Goal: Task Accomplishment & Management: Manage account settings

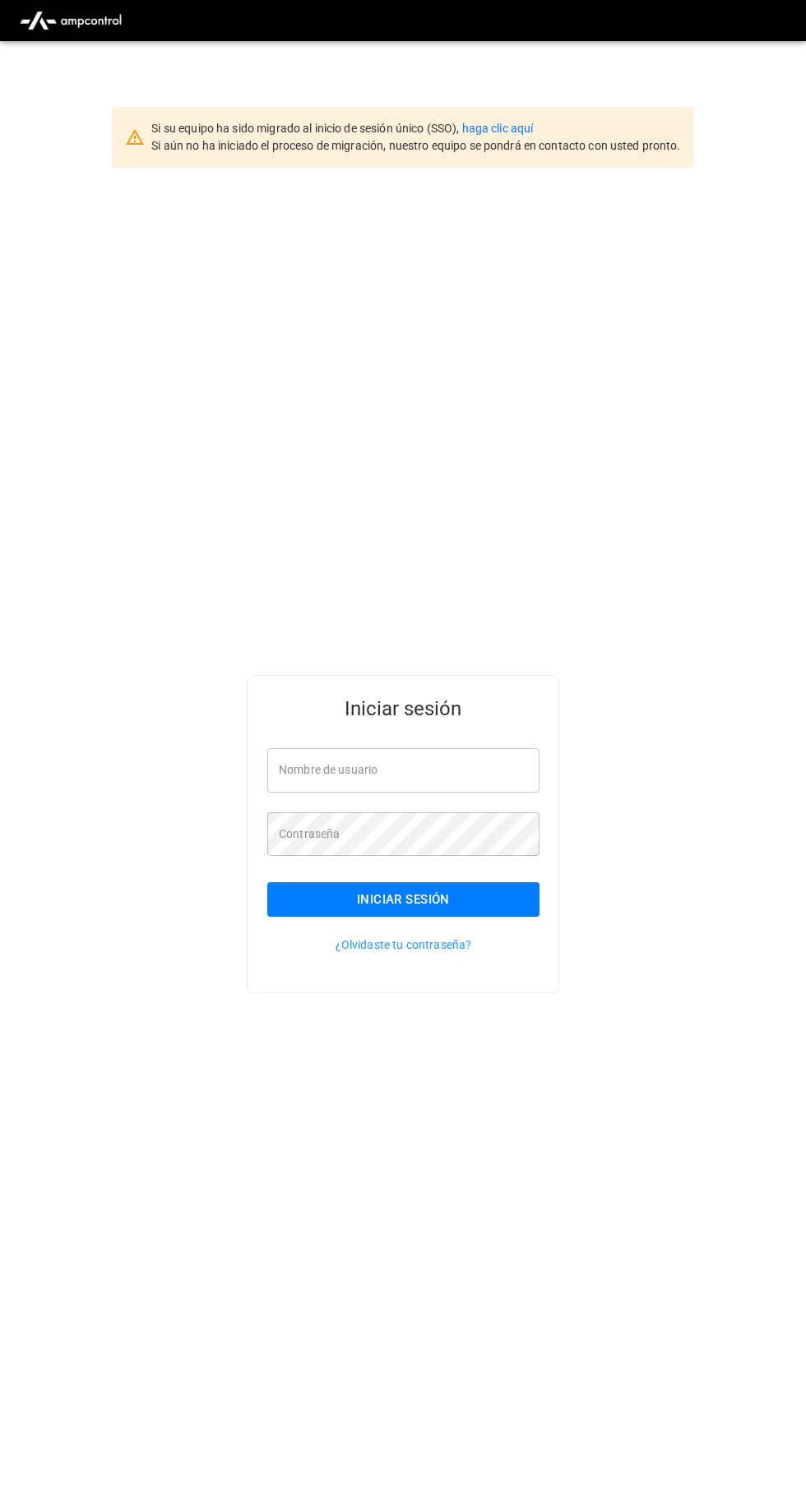
click at [457, 792] on input "Nombre de usuario" at bounding box center [403, 770] width 272 height 44
type input "**********"
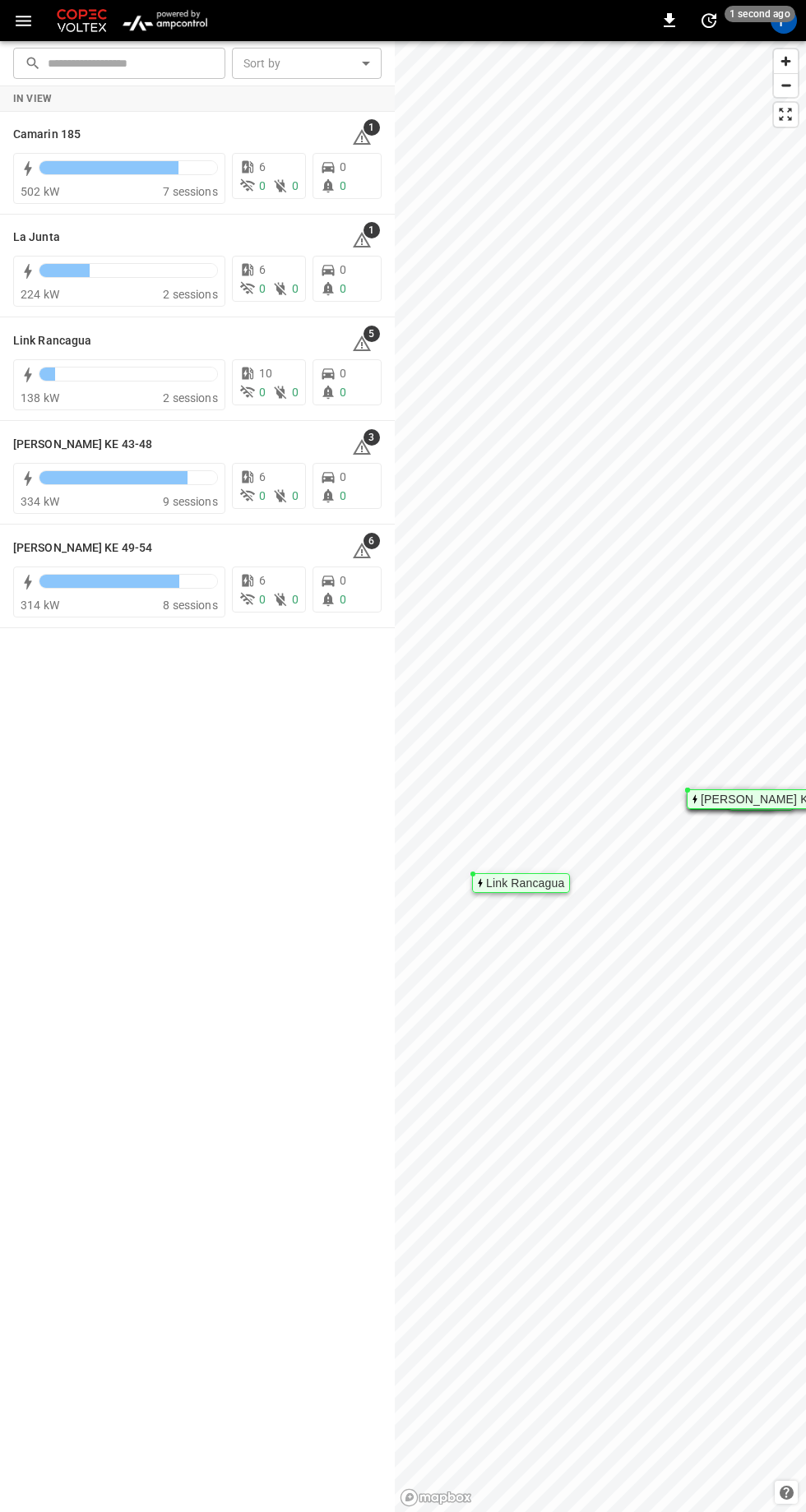
click at [102, 548] on h6 "[PERSON_NAME] KE 49-54" at bounding box center [82, 548] width 139 height 18
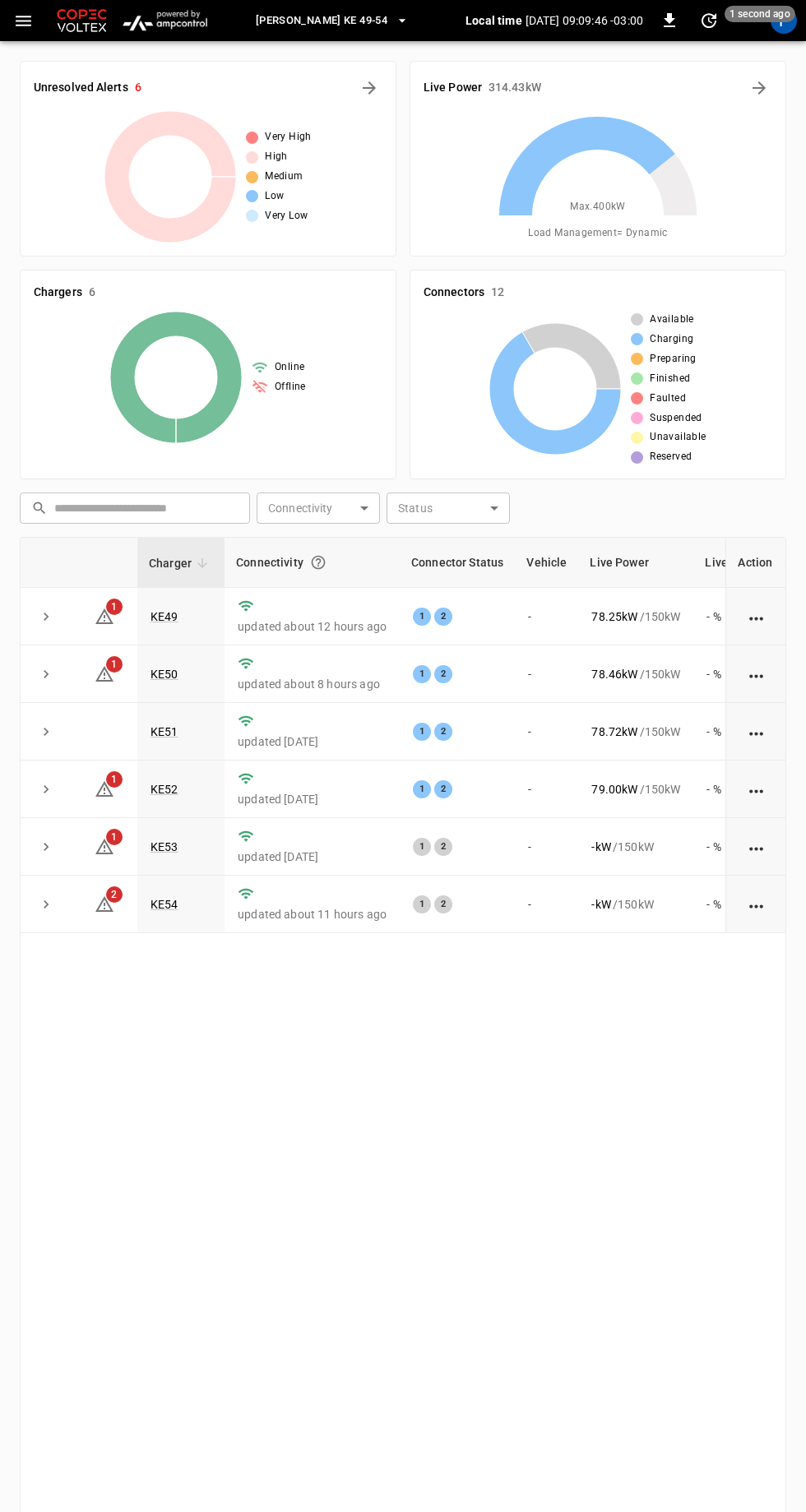
click at [166, 844] on link "KE53" at bounding box center [165, 847] width 28 height 13
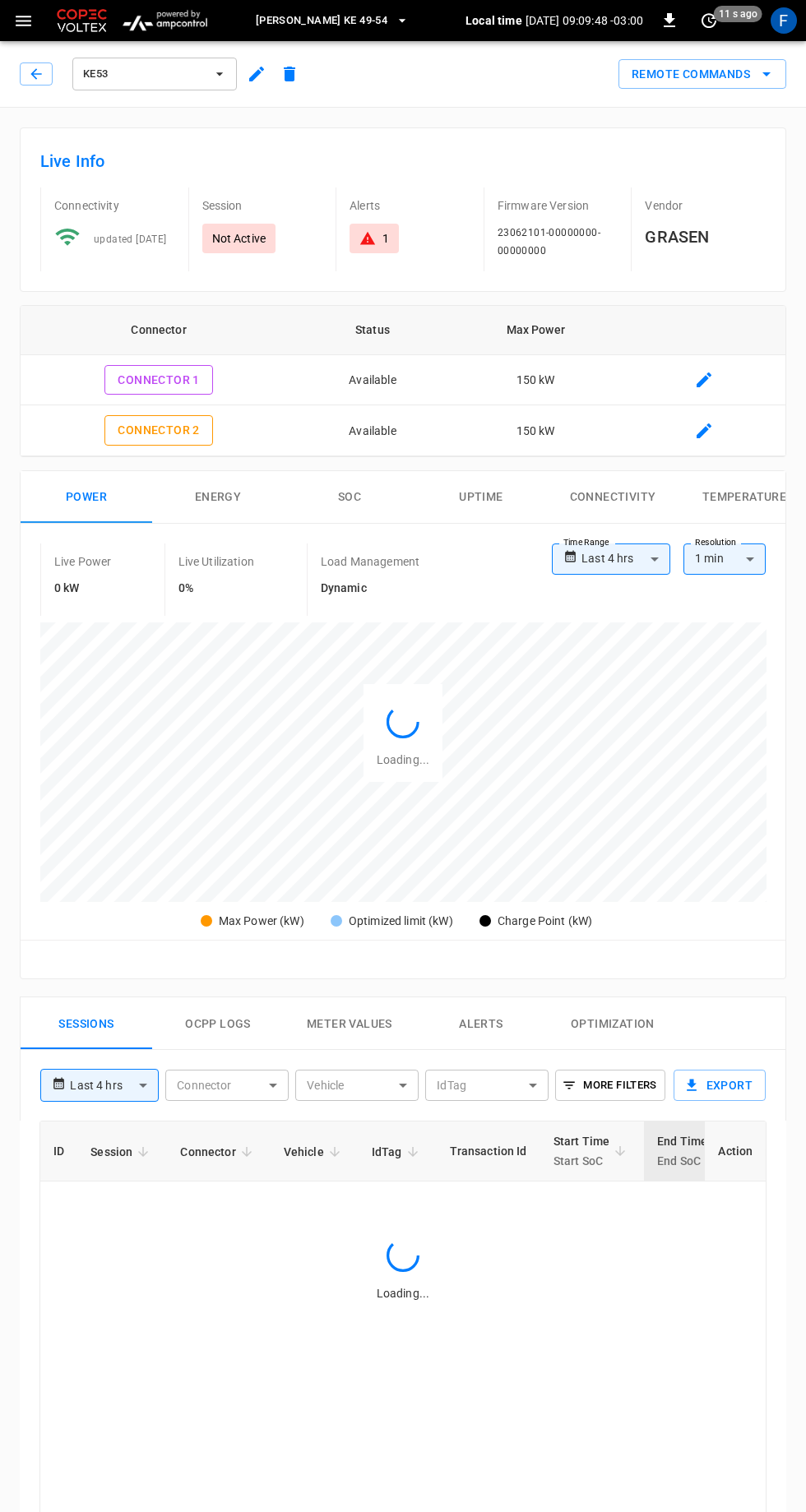
click at [262, 67] on icon "button" at bounding box center [257, 74] width 15 height 15
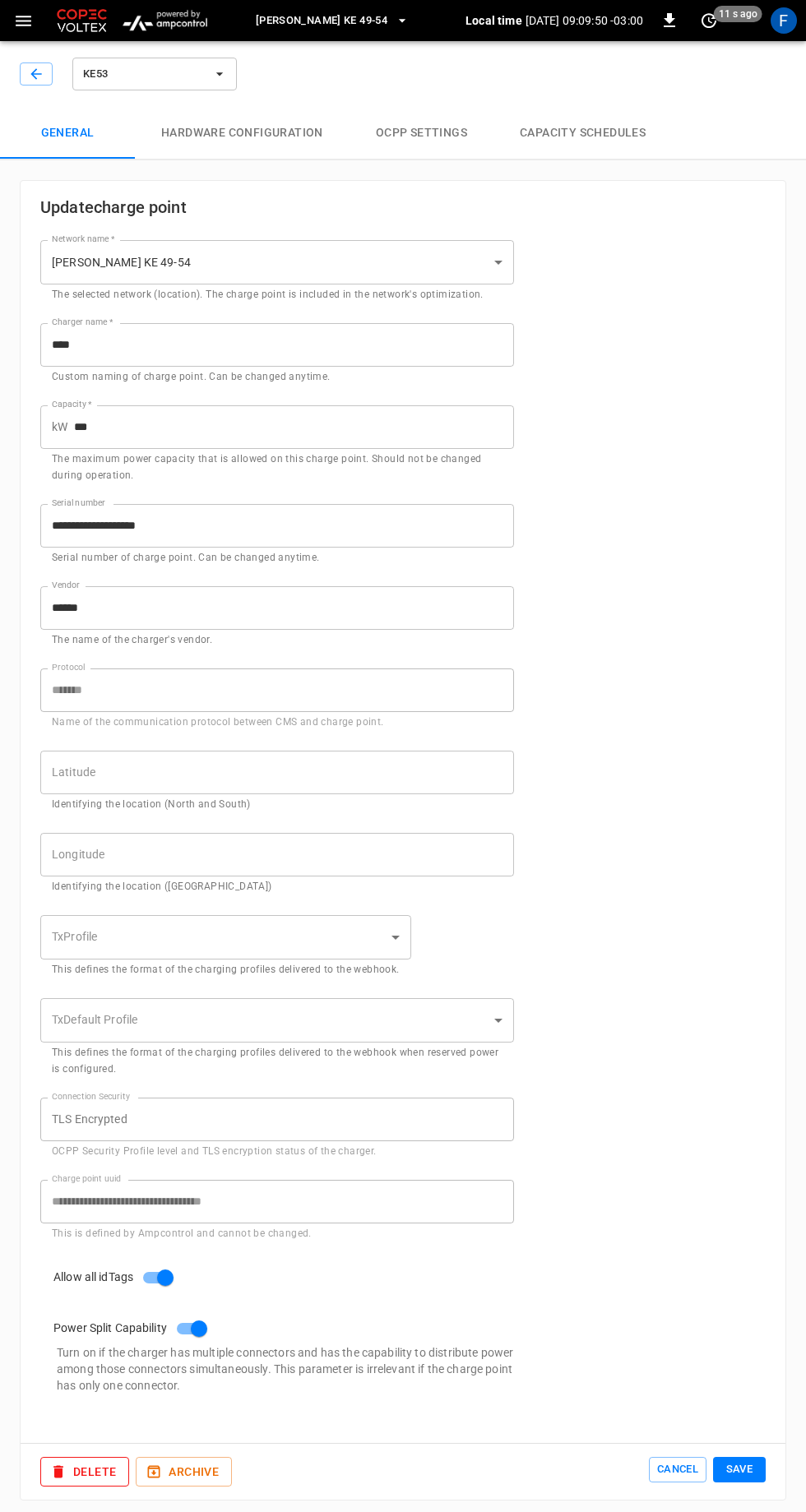
type input "**********"
click at [284, 132] on button "Hardware configuration" at bounding box center [242, 133] width 215 height 52
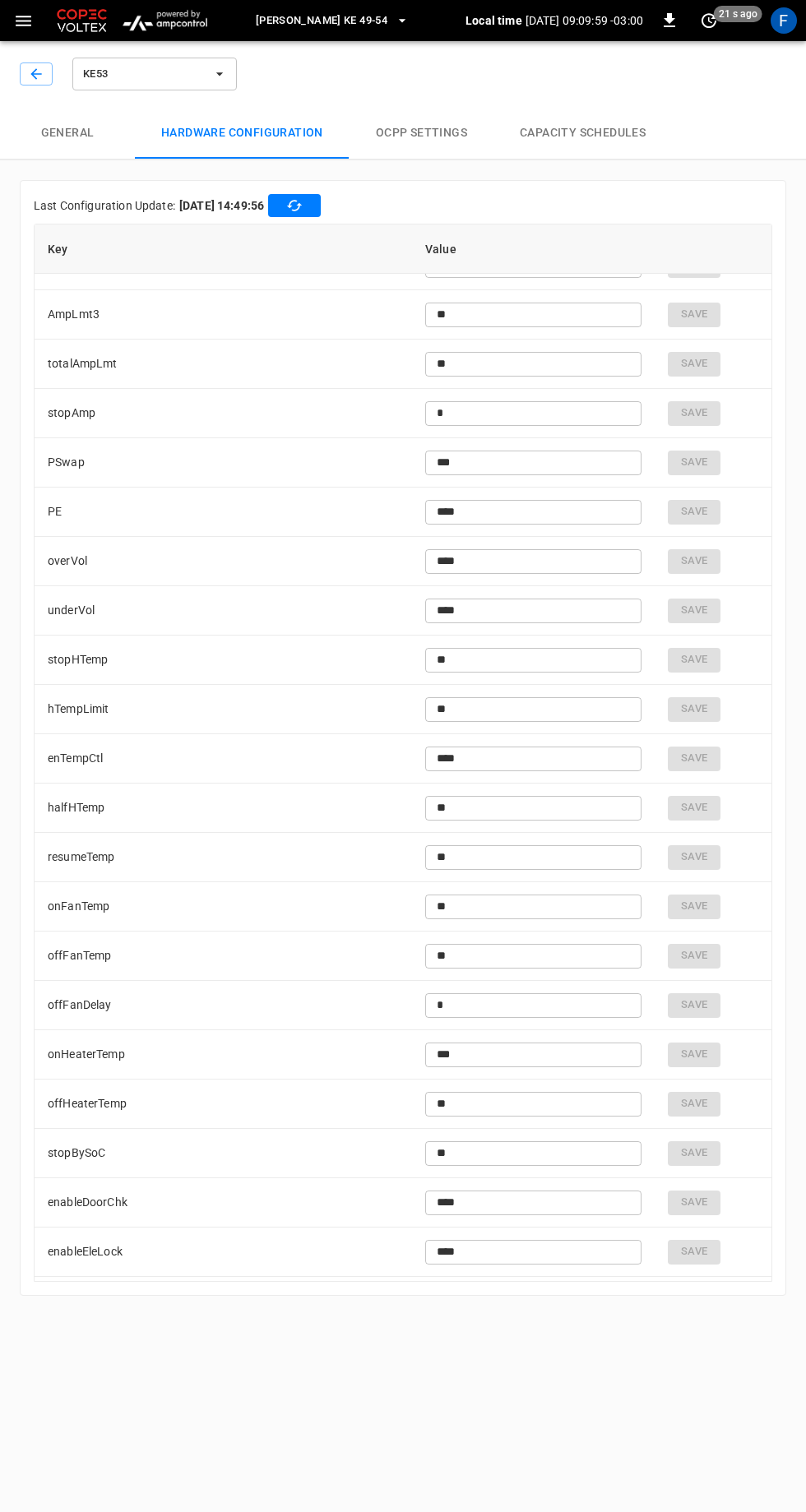
scroll to position [3340, 0]
click at [547, 1145] on input "**" at bounding box center [533, 1151] width 216 height 31
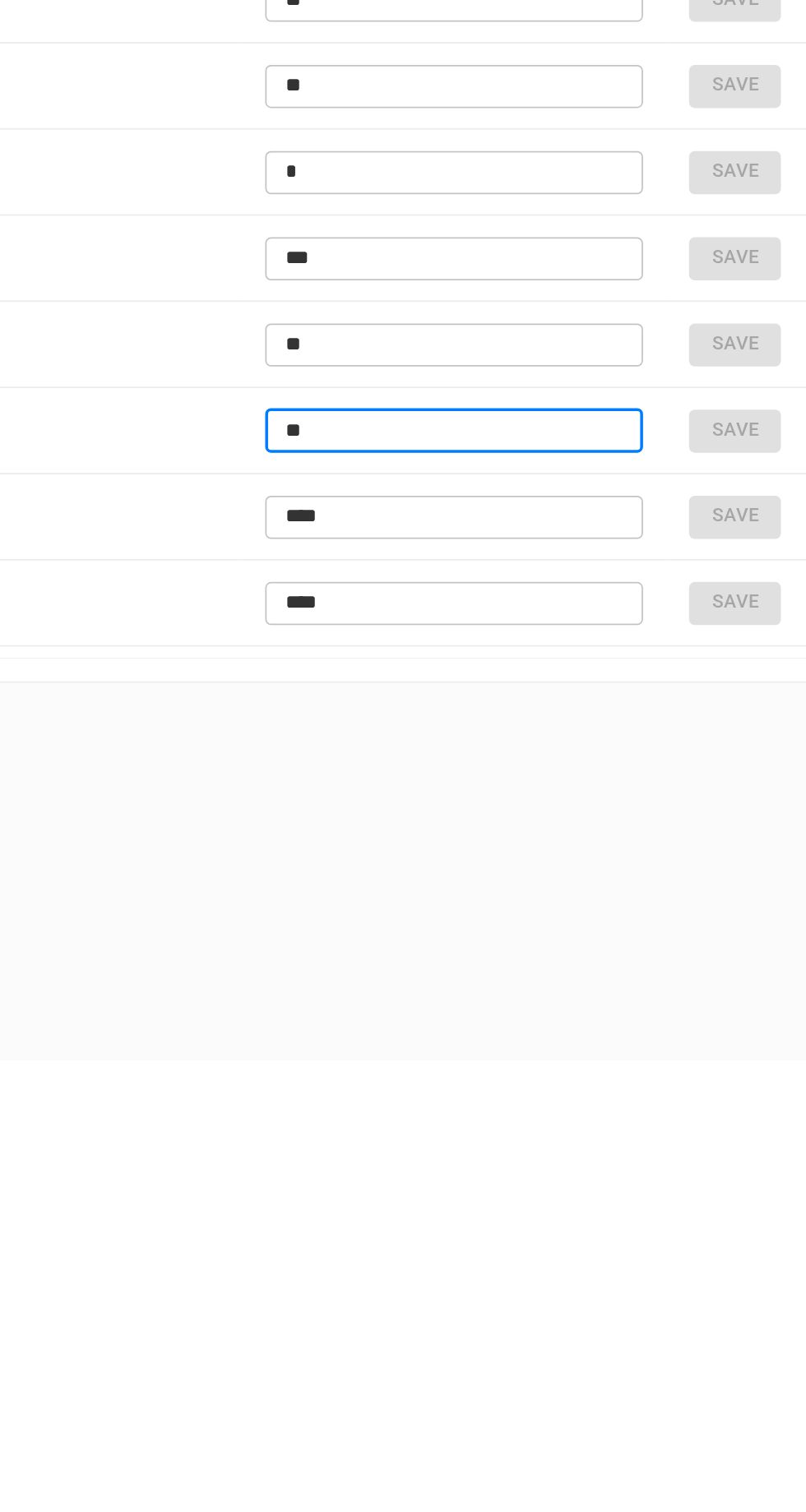
type input "*"
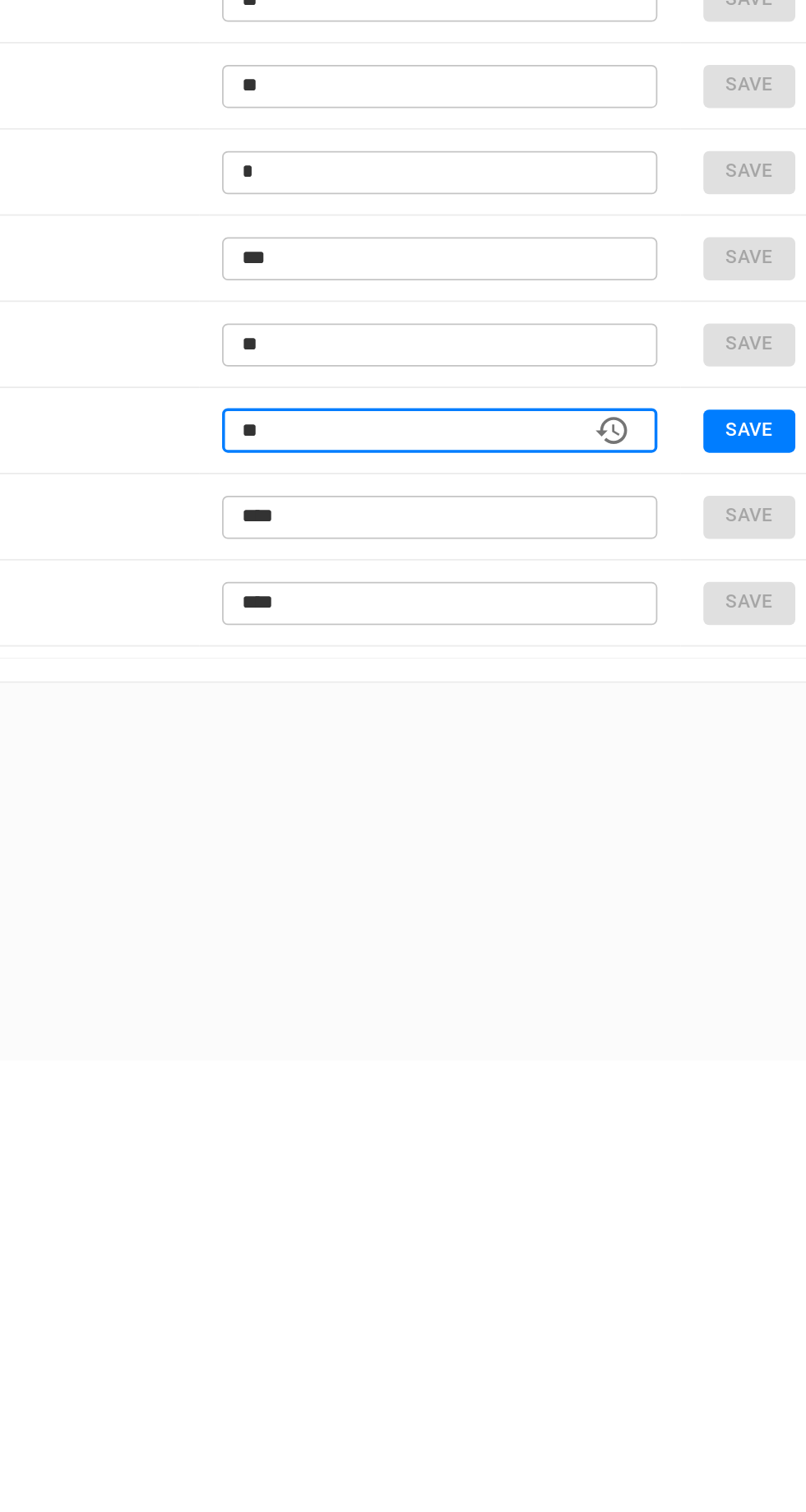
type input "***"
click at [707, 1151] on button "Save" at bounding box center [702, 1152] width 52 height 24
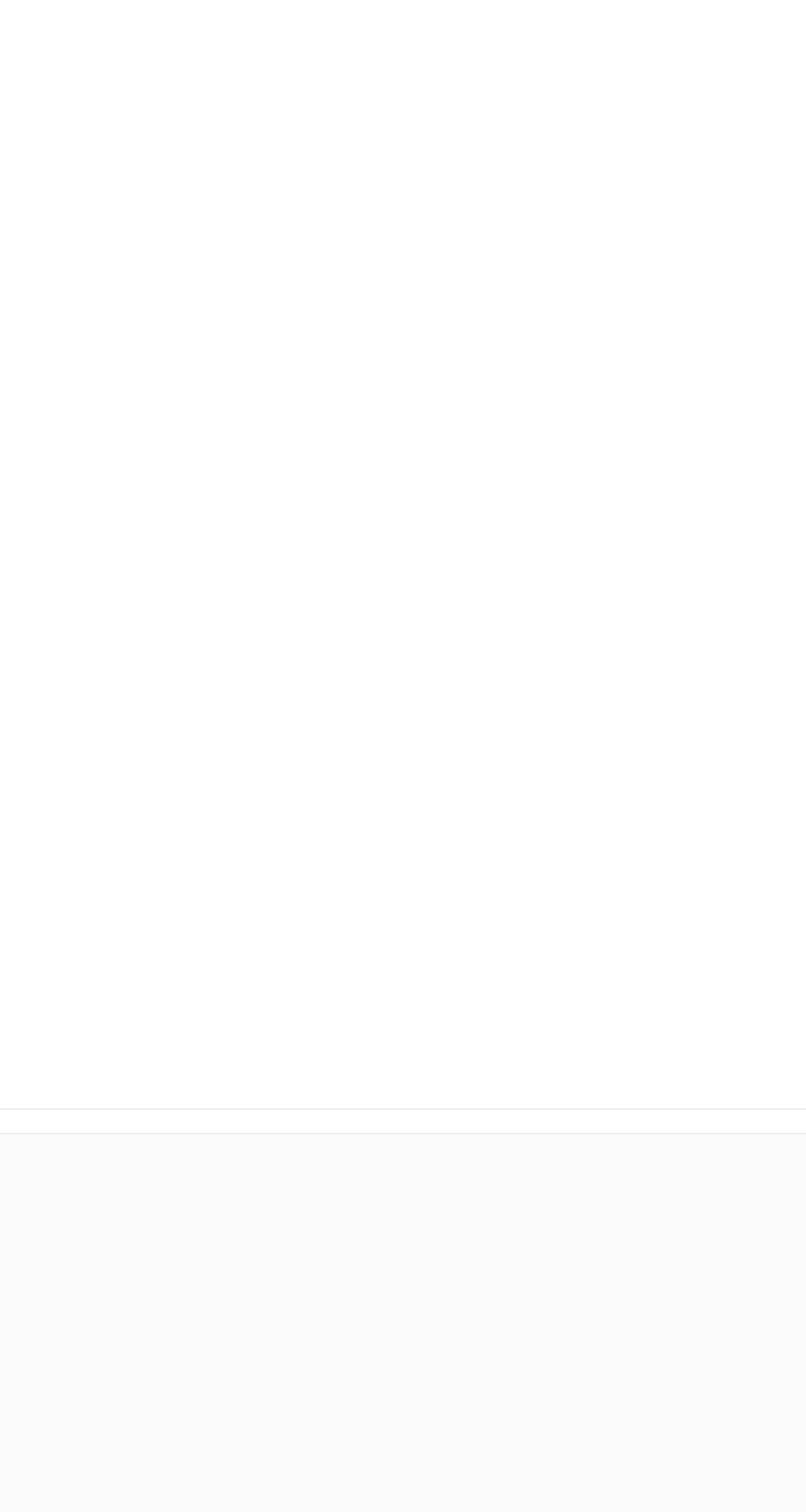
scroll to position [0, 0]
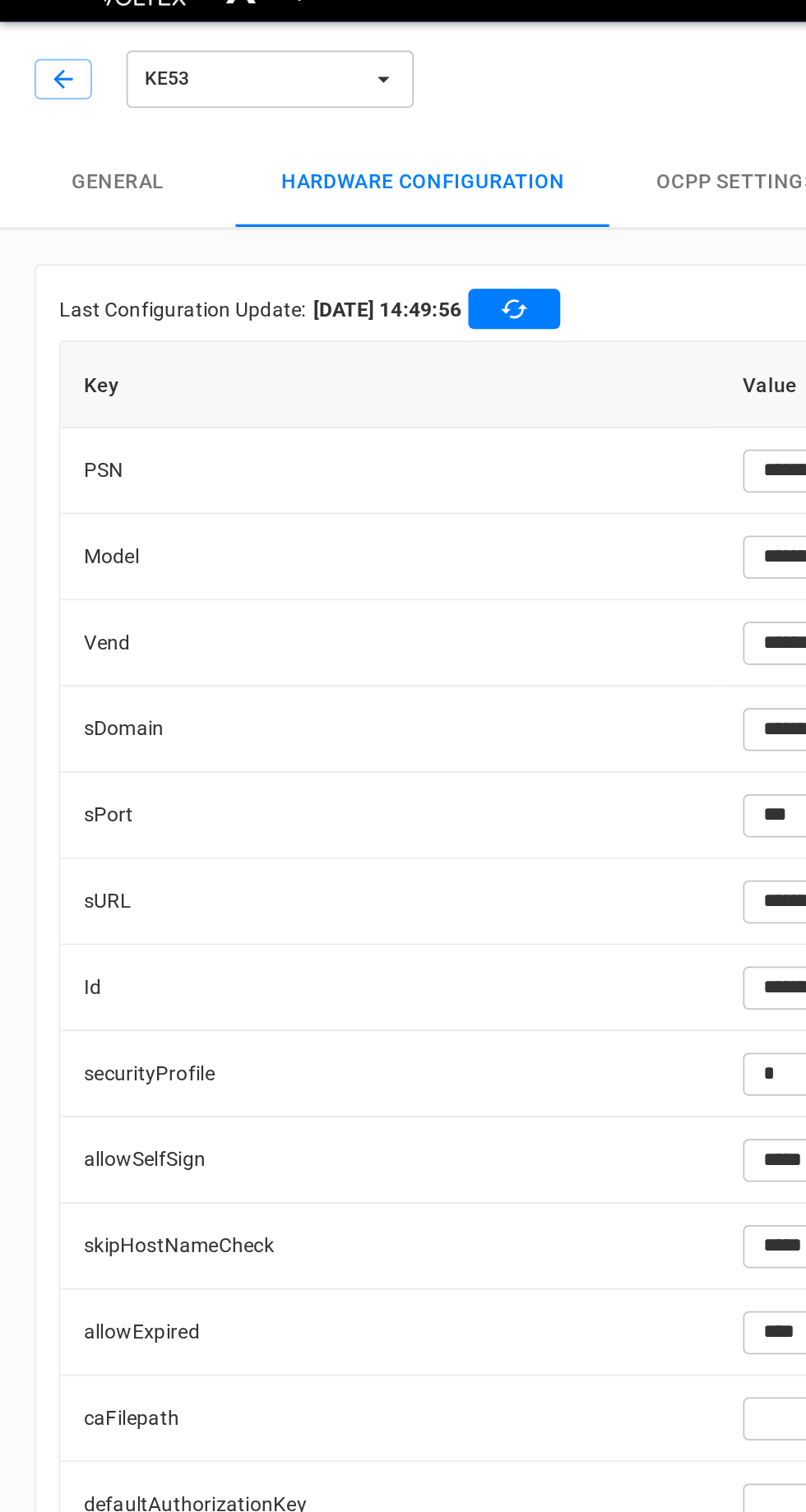
click at [37, 74] on icon "button" at bounding box center [36, 74] width 17 height 17
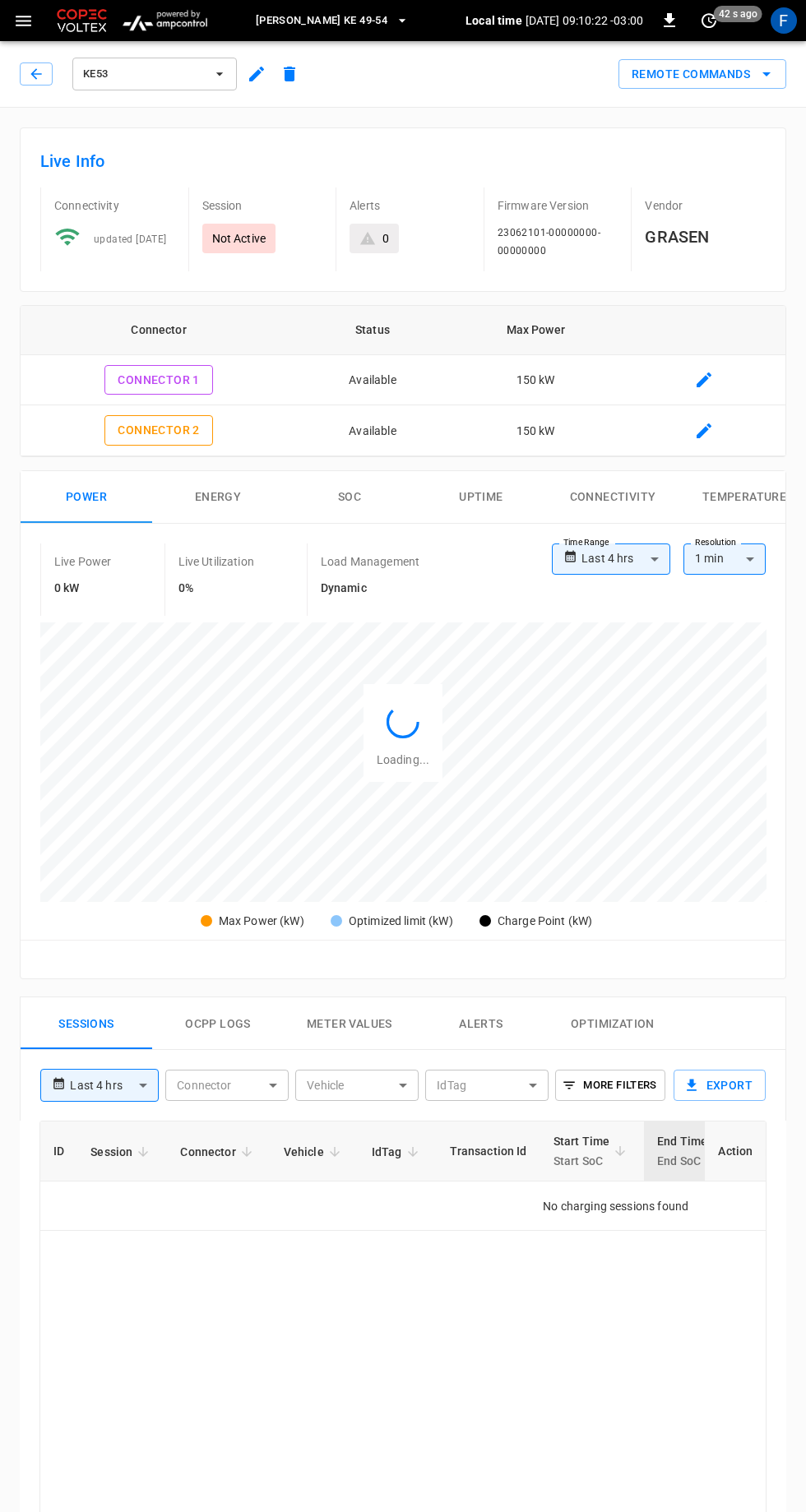
click at [747, 82] on button "Remote Commands" at bounding box center [703, 74] width 168 height 31
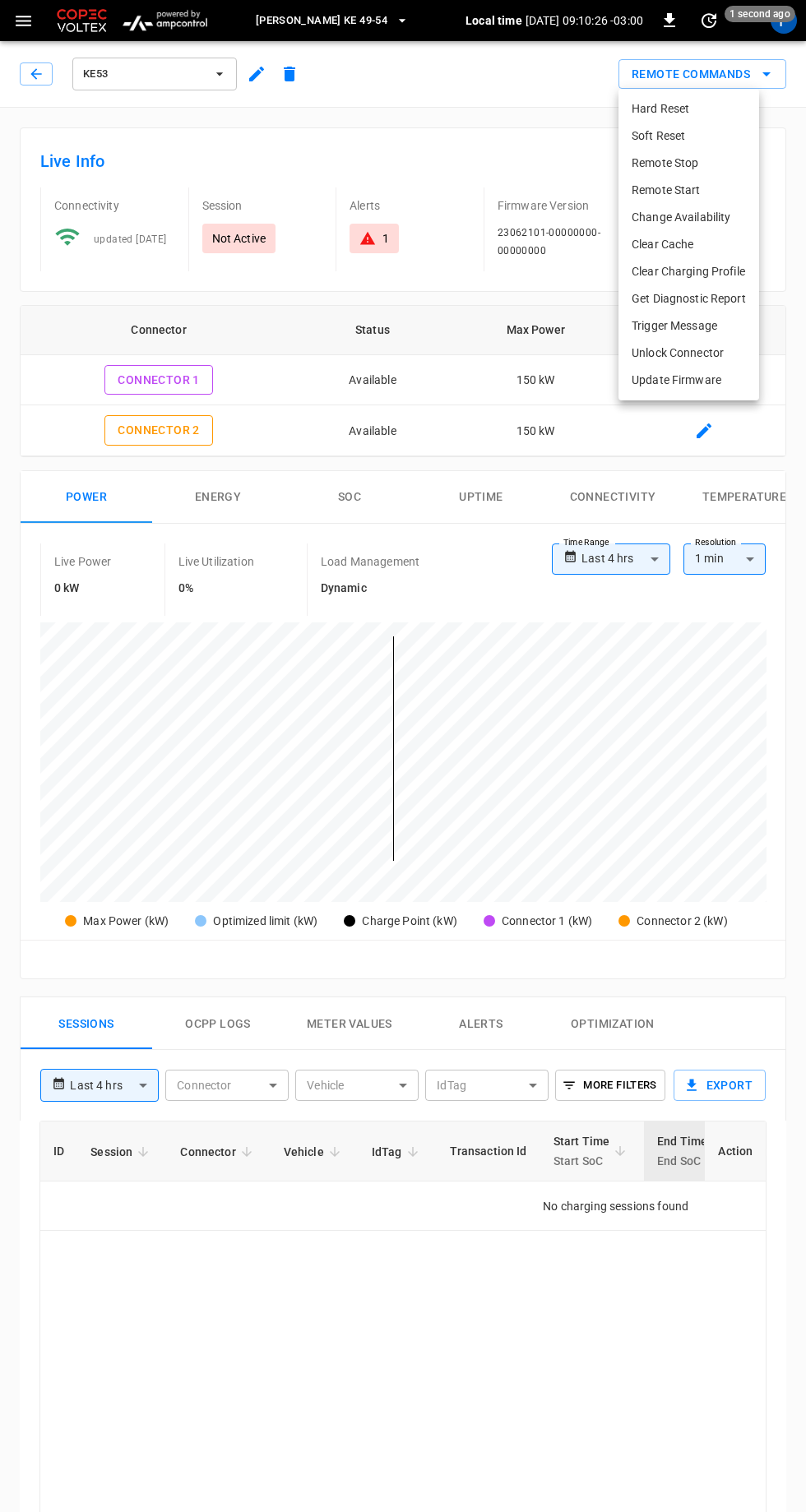
click at [708, 102] on li "Hard Reset" at bounding box center [689, 108] width 140 height 27
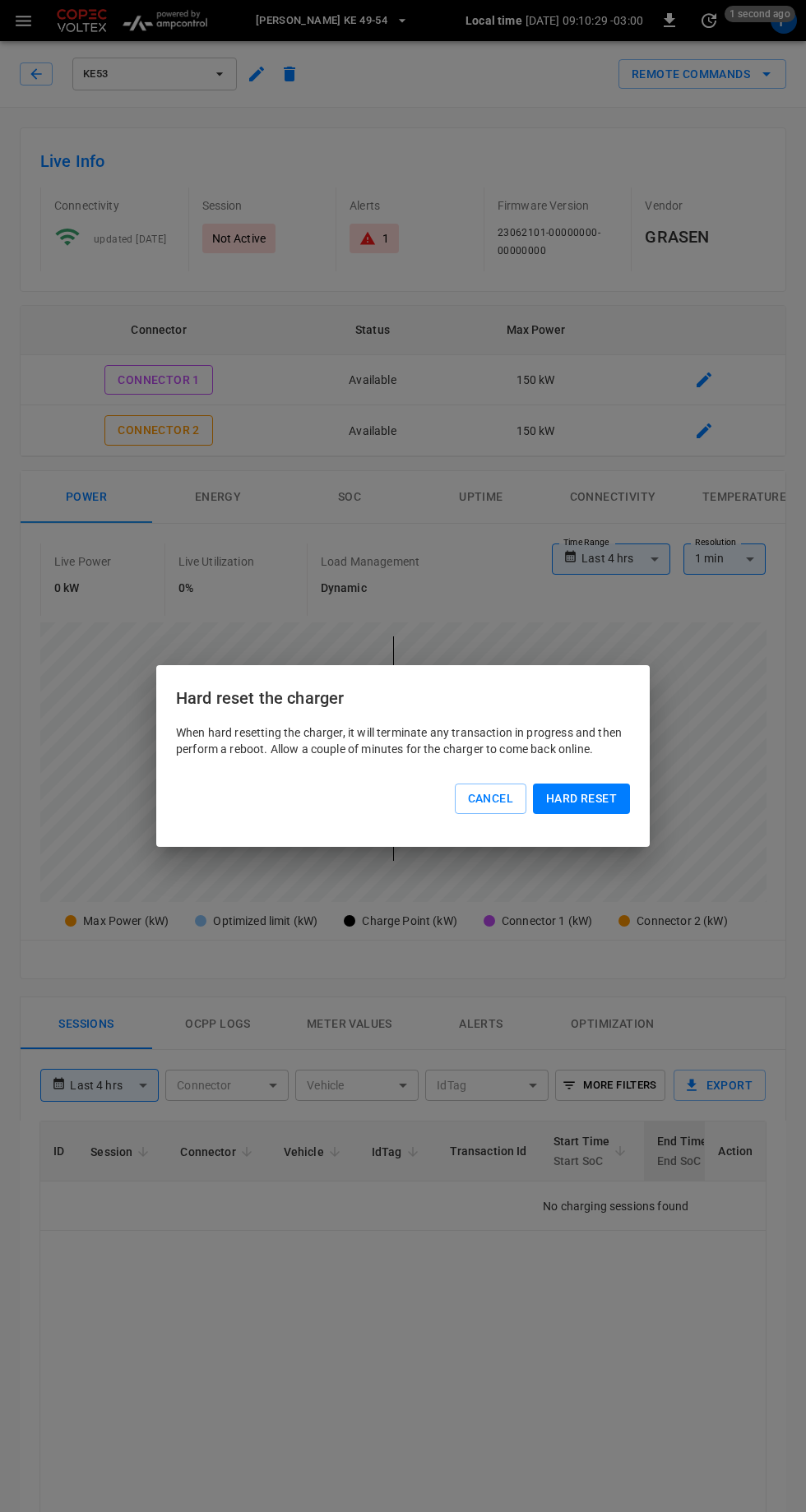
click at [609, 804] on button "Hard reset" at bounding box center [582, 799] width 97 height 31
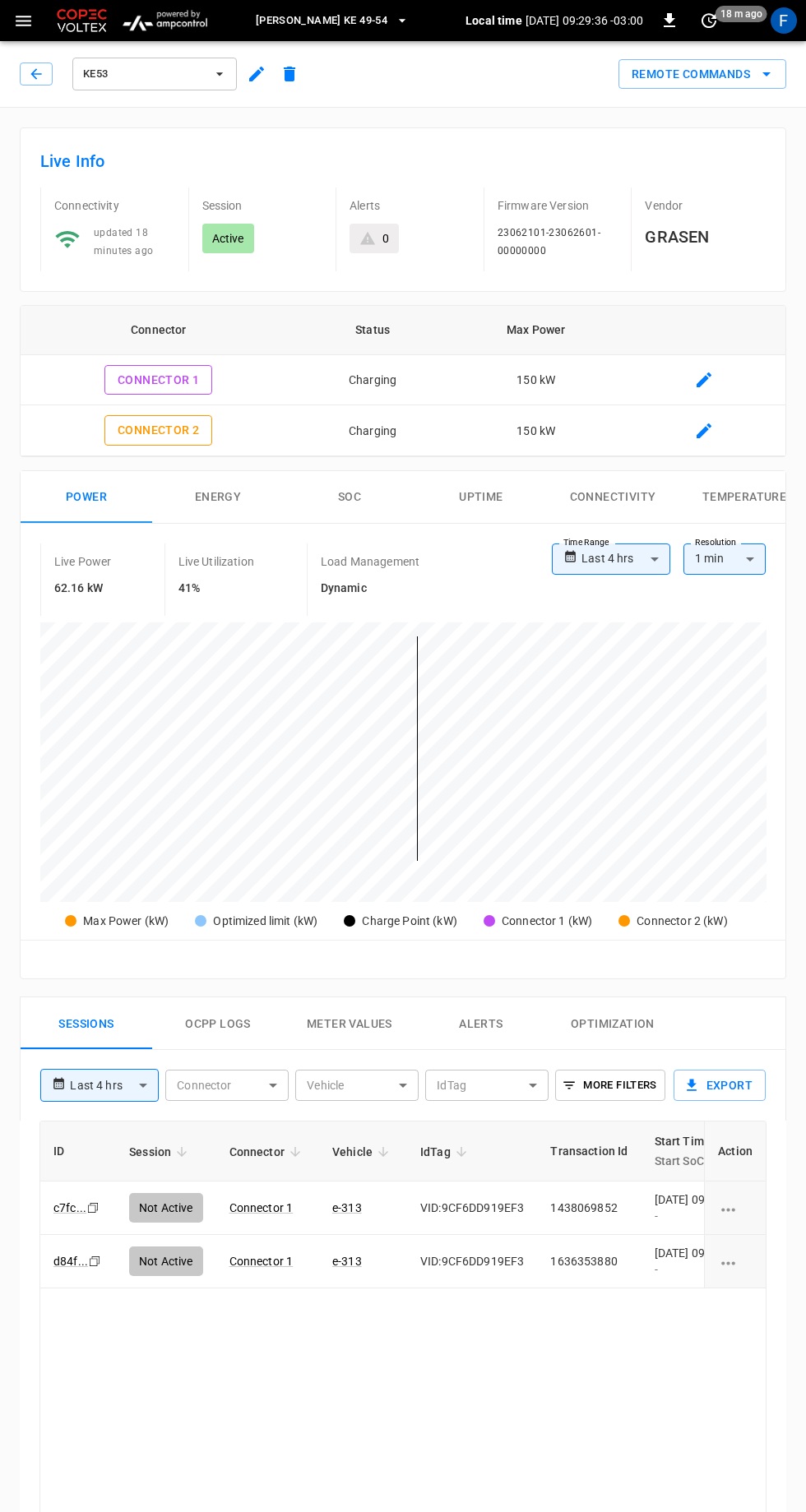
click at [36, 73] on icon "button" at bounding box center [36, 73] width 10 height 10
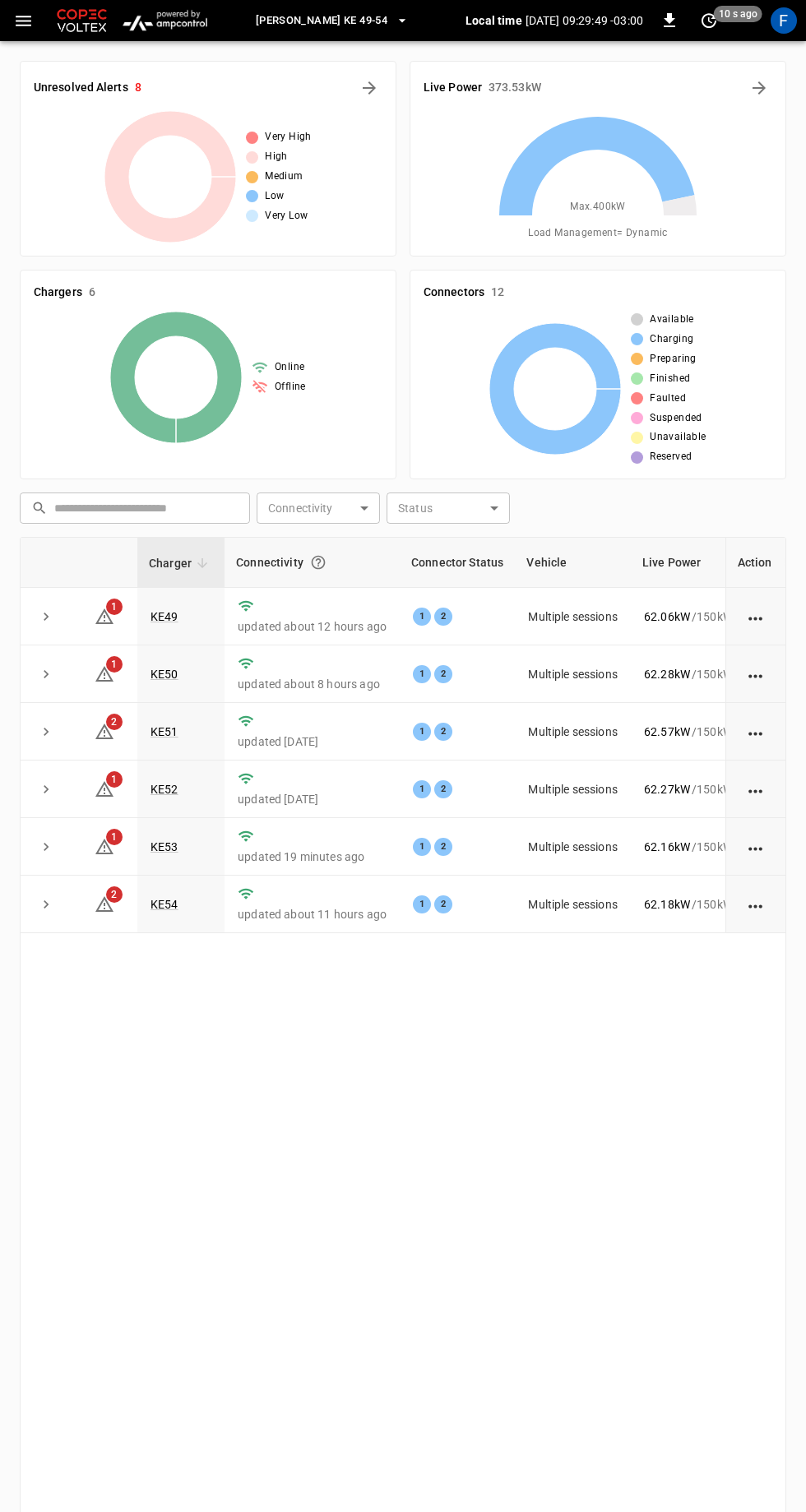
click at [360, 17] on span "[PERSON_NAME] KE 49-54" at bounding box center [322, 21] width 132 height 19
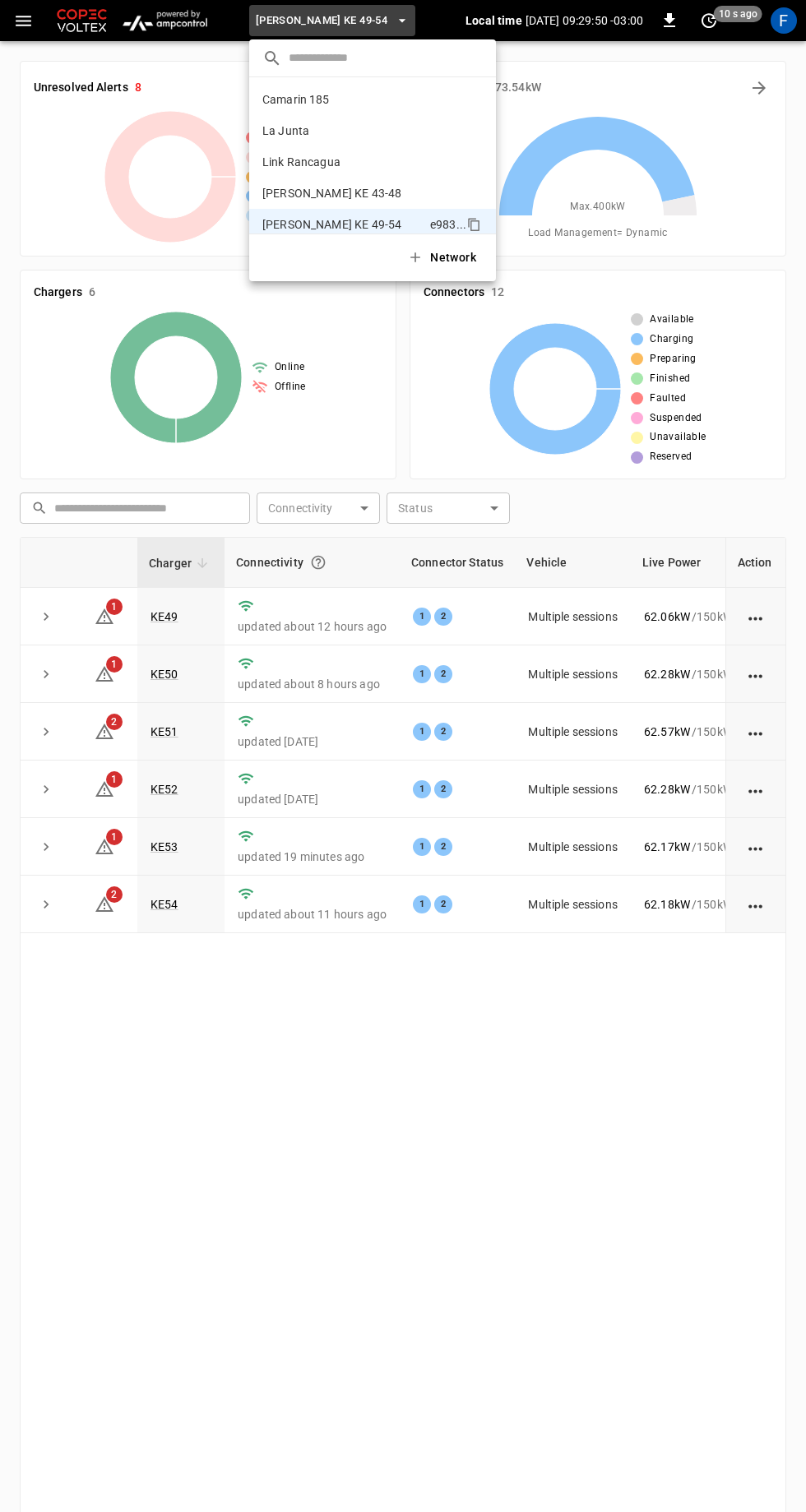
scroll to position [13, 0]
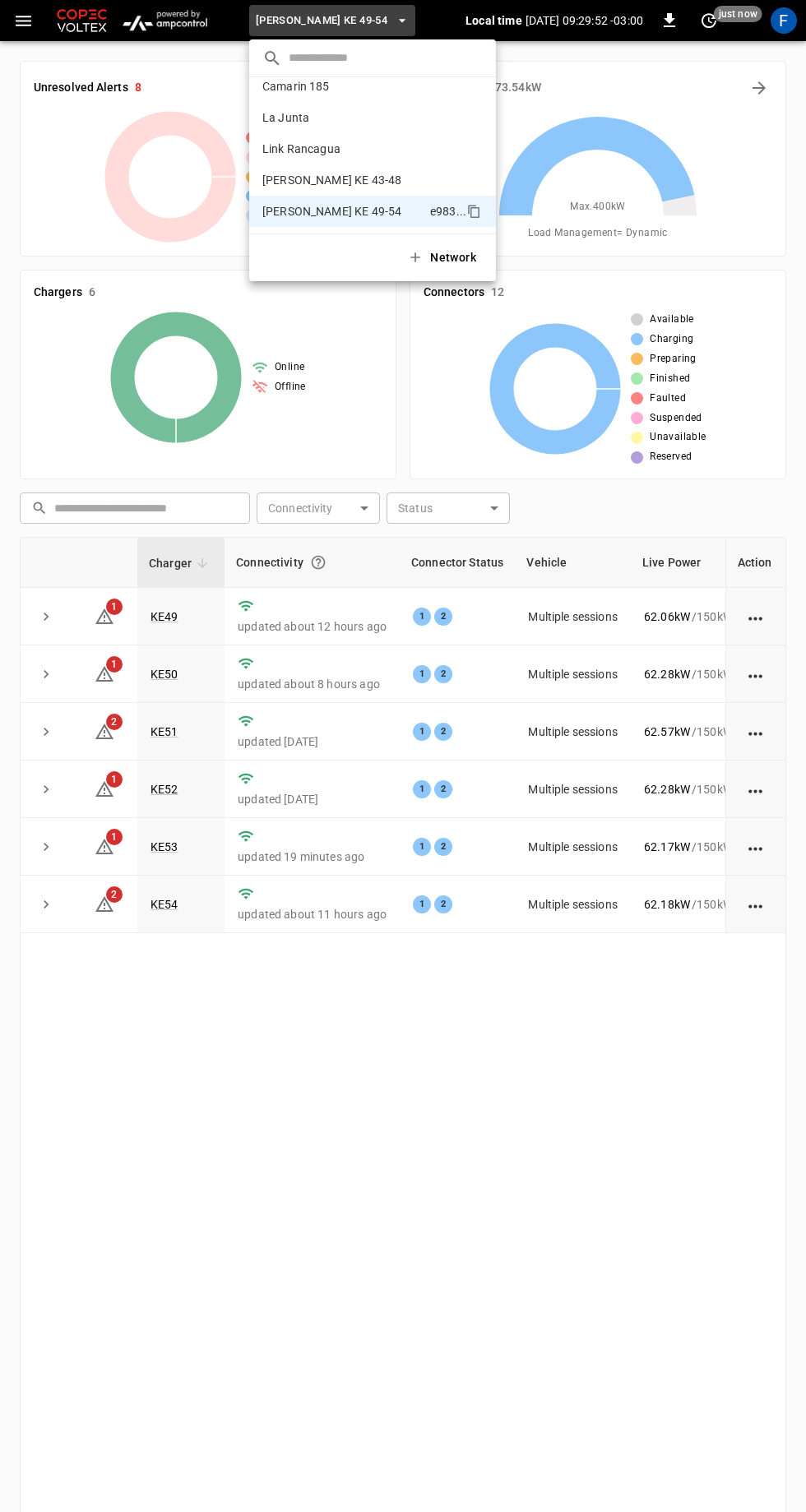
click at [331, 78] on p "Camarin 185" at bounding box center [343, 87] width 161 height 17
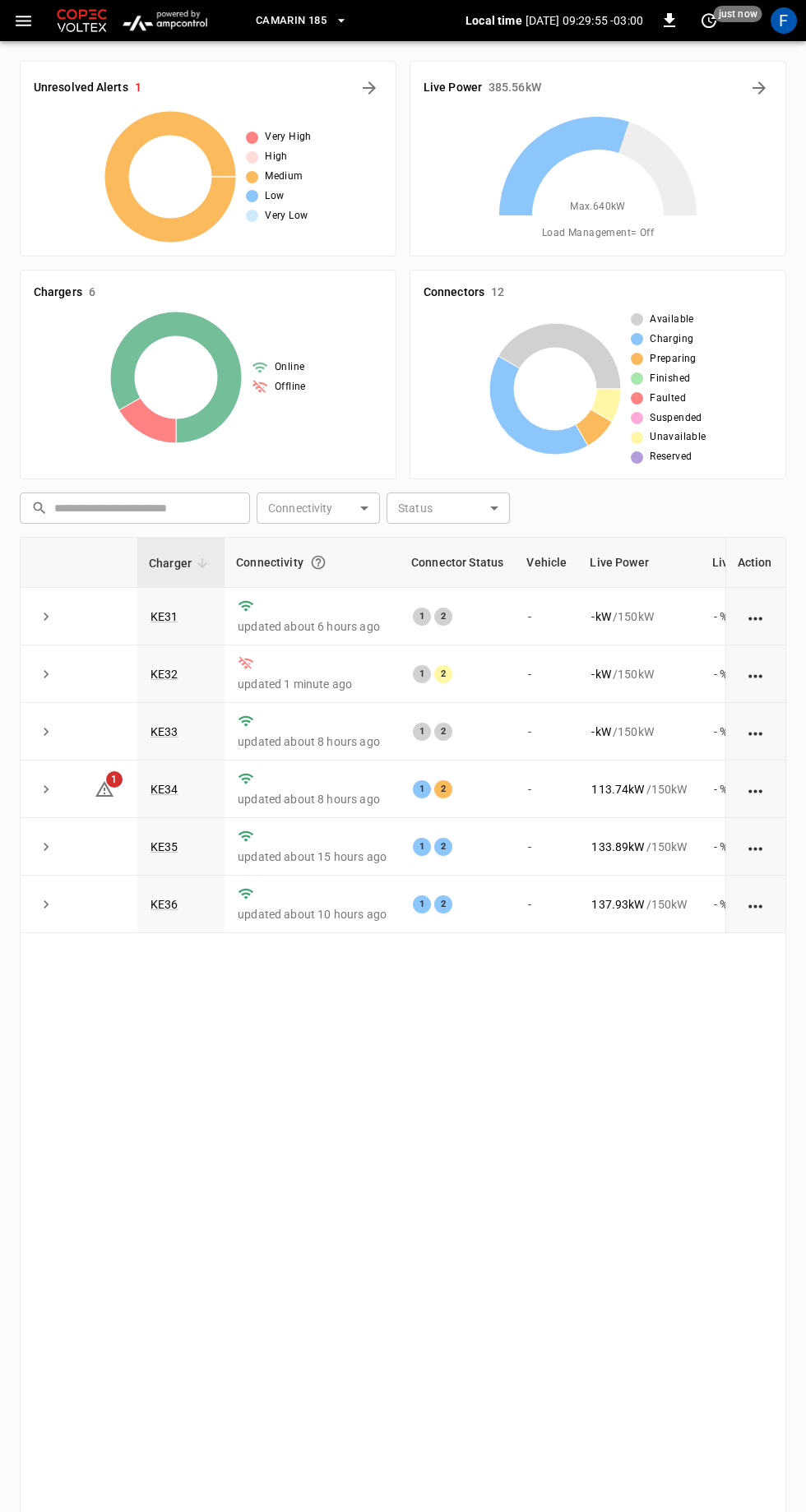
click at [165, 614] on link "KE31" at bounding box center [165, 617] width 28 height 13
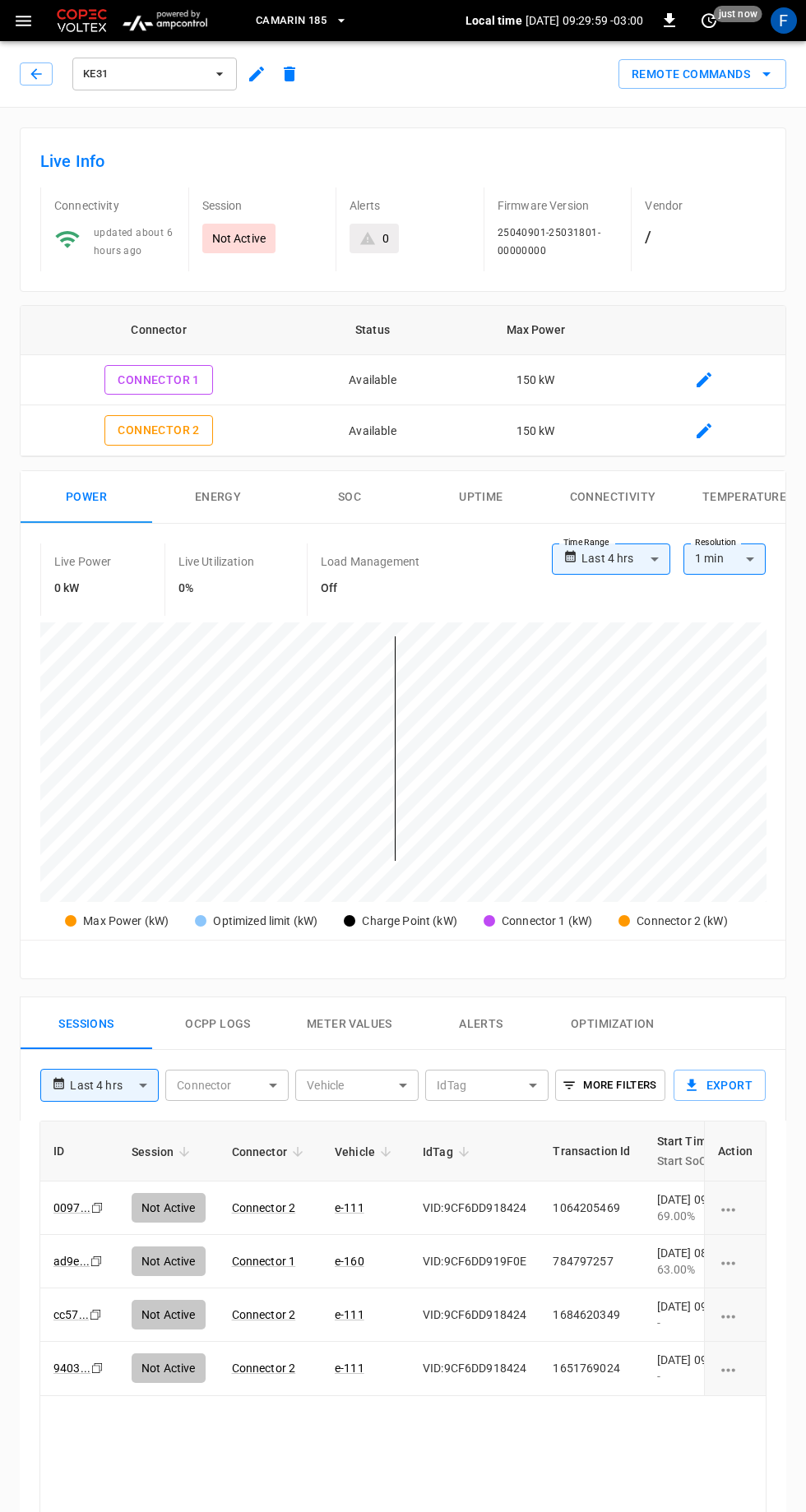
click at [262, 75] on icon "button" at bounding box center [256, 74] width 20 height 20
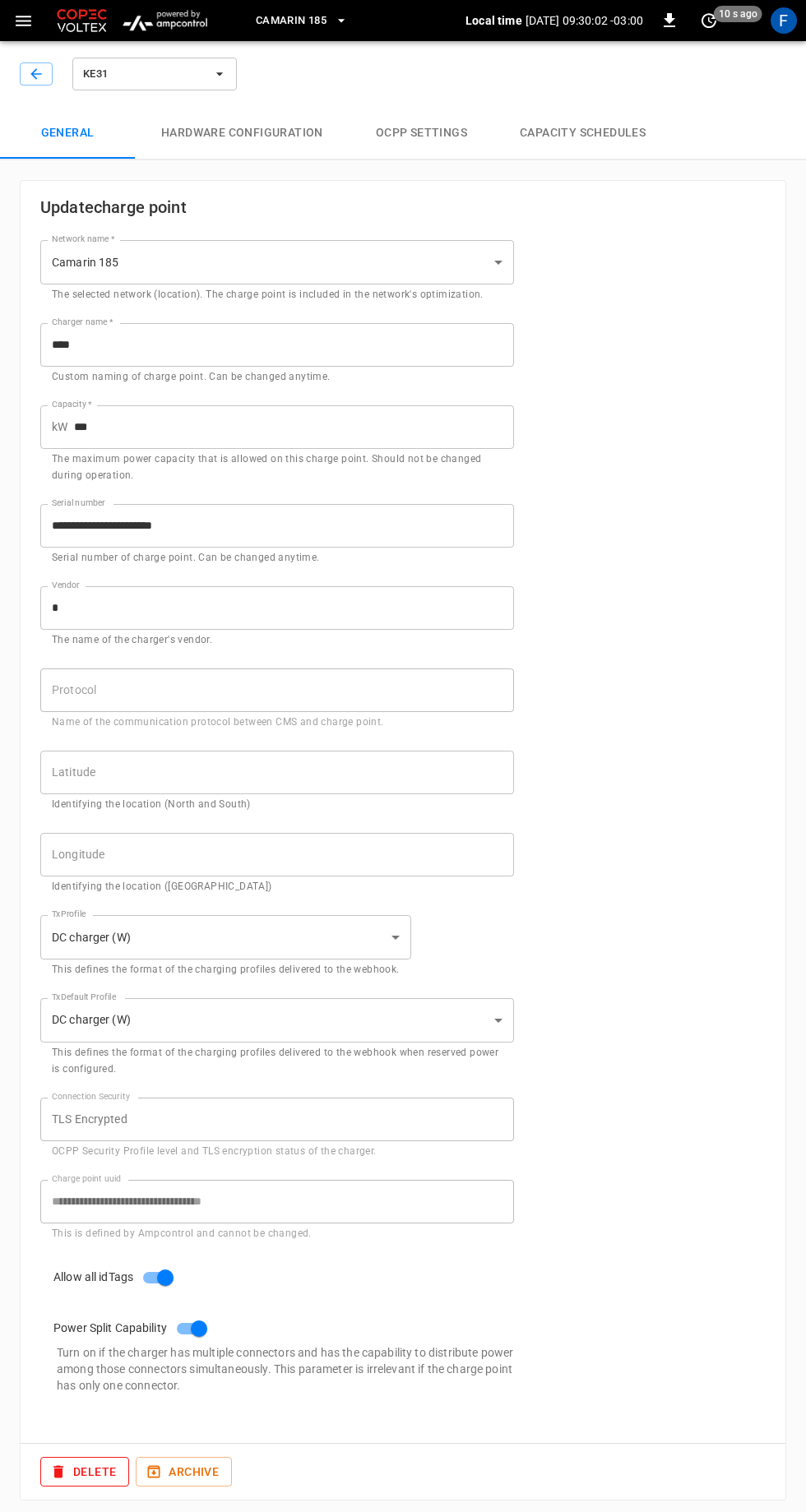
type input "**********"
click at [293, 115] on button "Hardware configuration" at bounding box center [242, 133] width 215 height 52
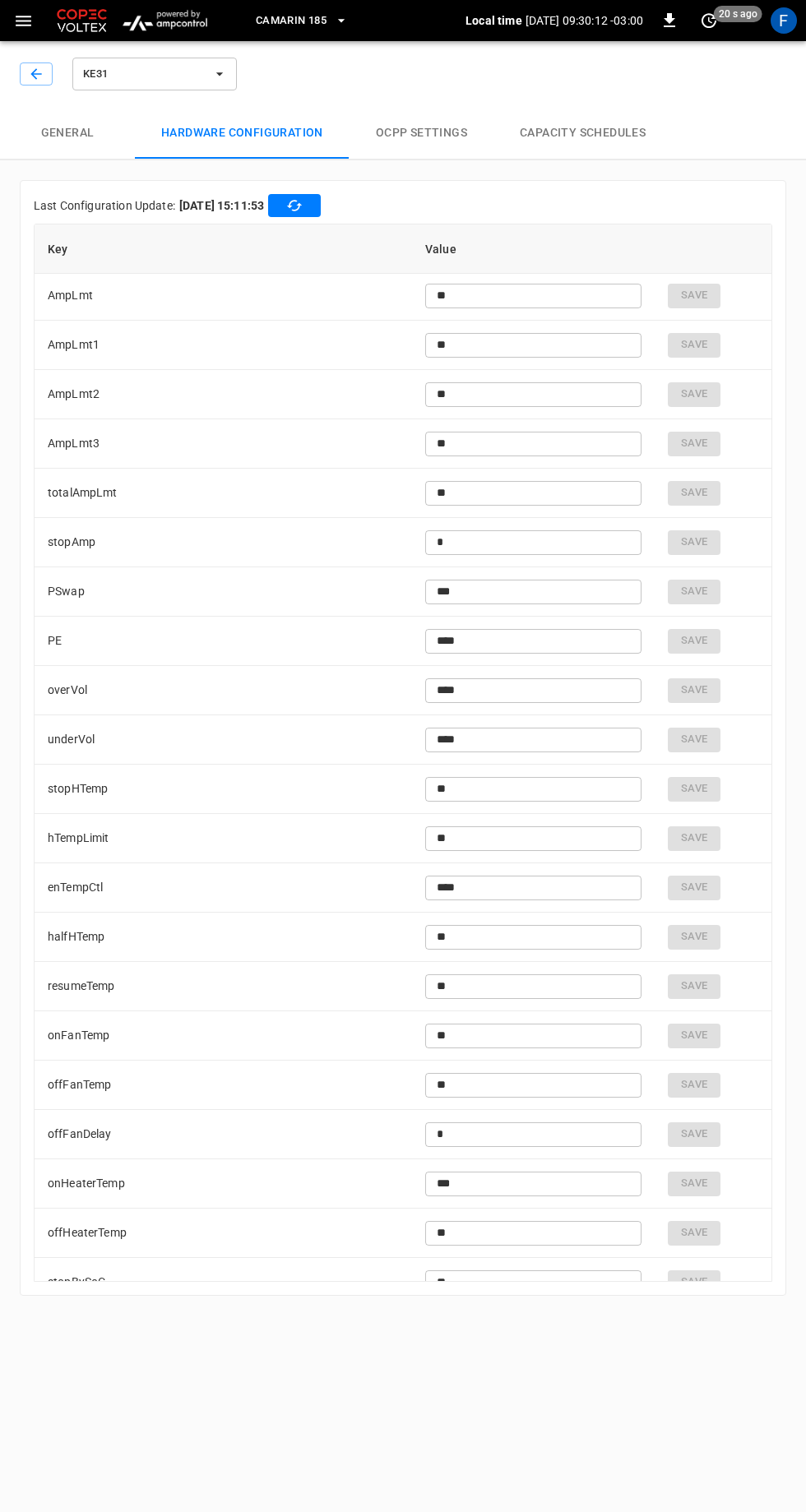
scroll to position [3513, 0]
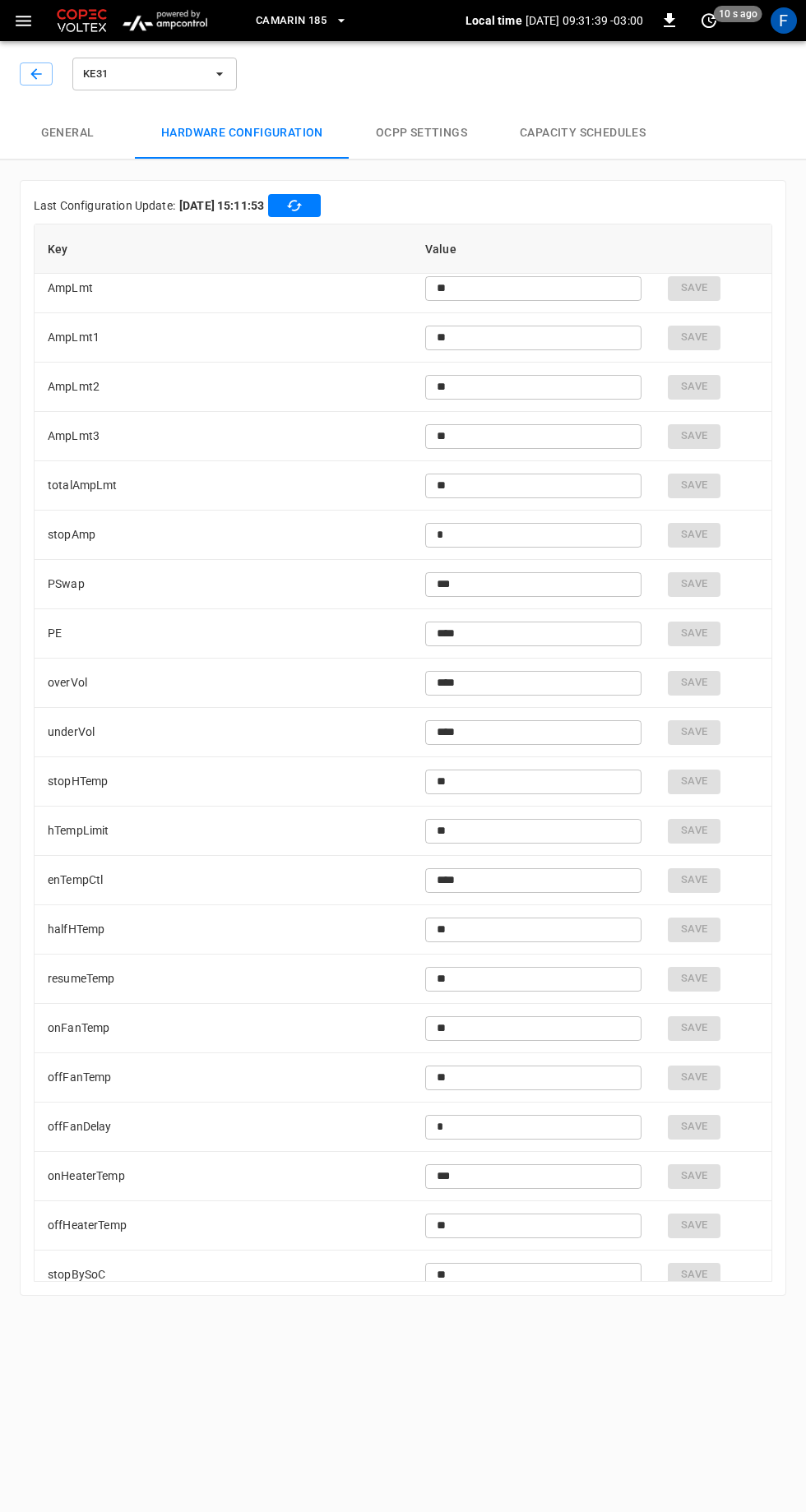
click at [40, 65] on icon "button" at bounding box center [36, 74] width 17 height 17
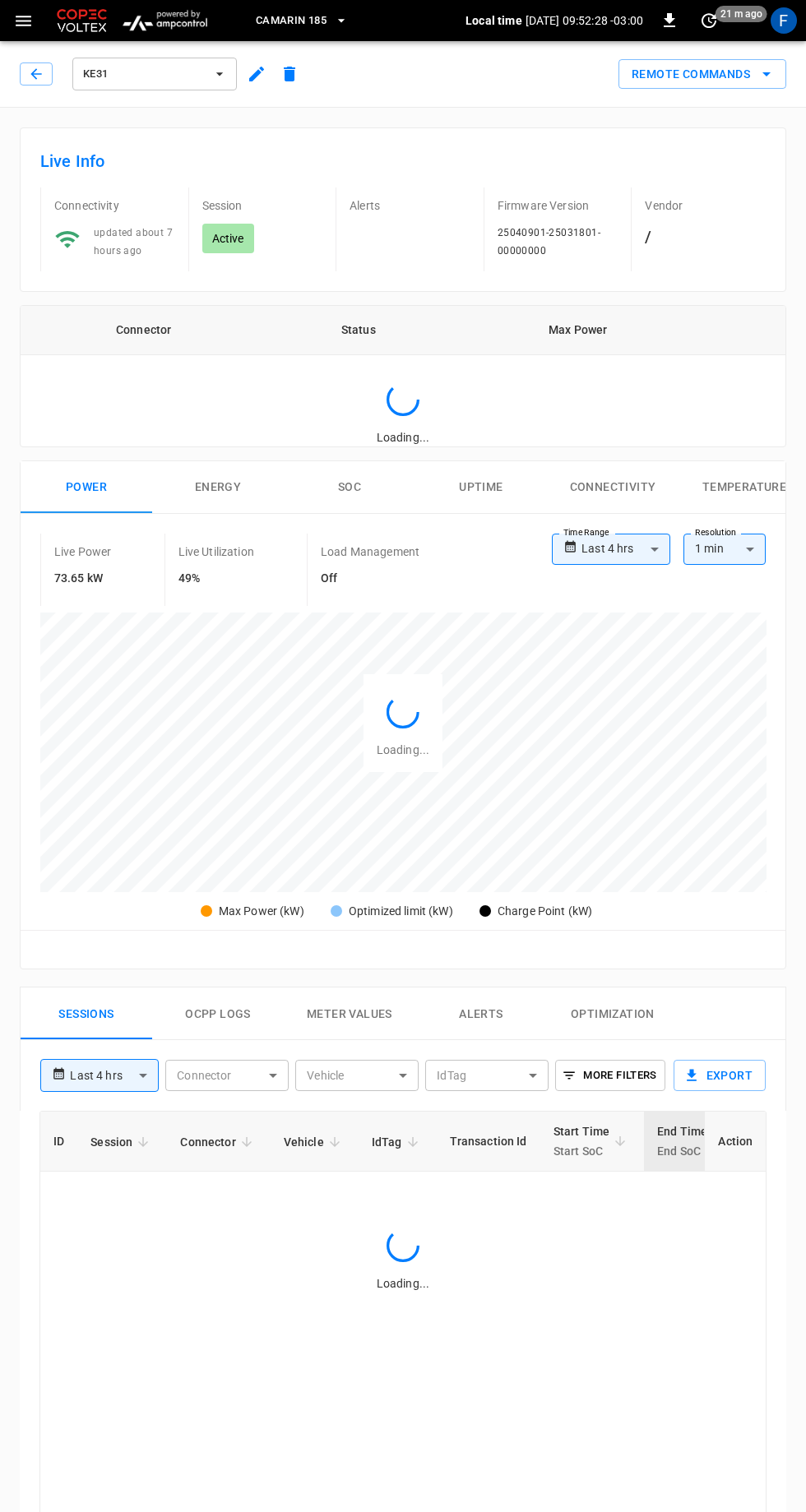
type input "**********"
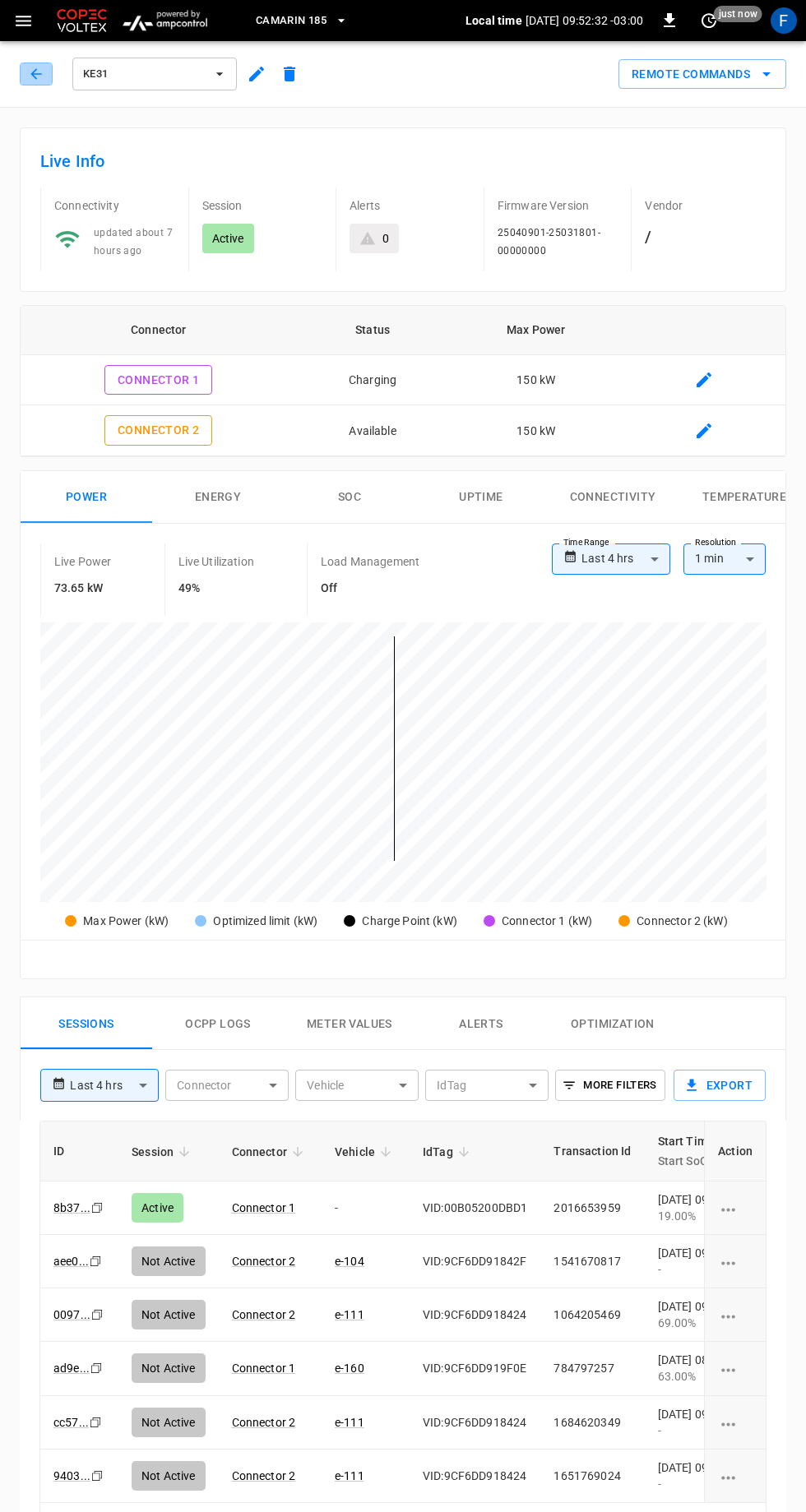
click at [36, 73] on icon "button" at bounding box center [36, 73] width 10 height 10
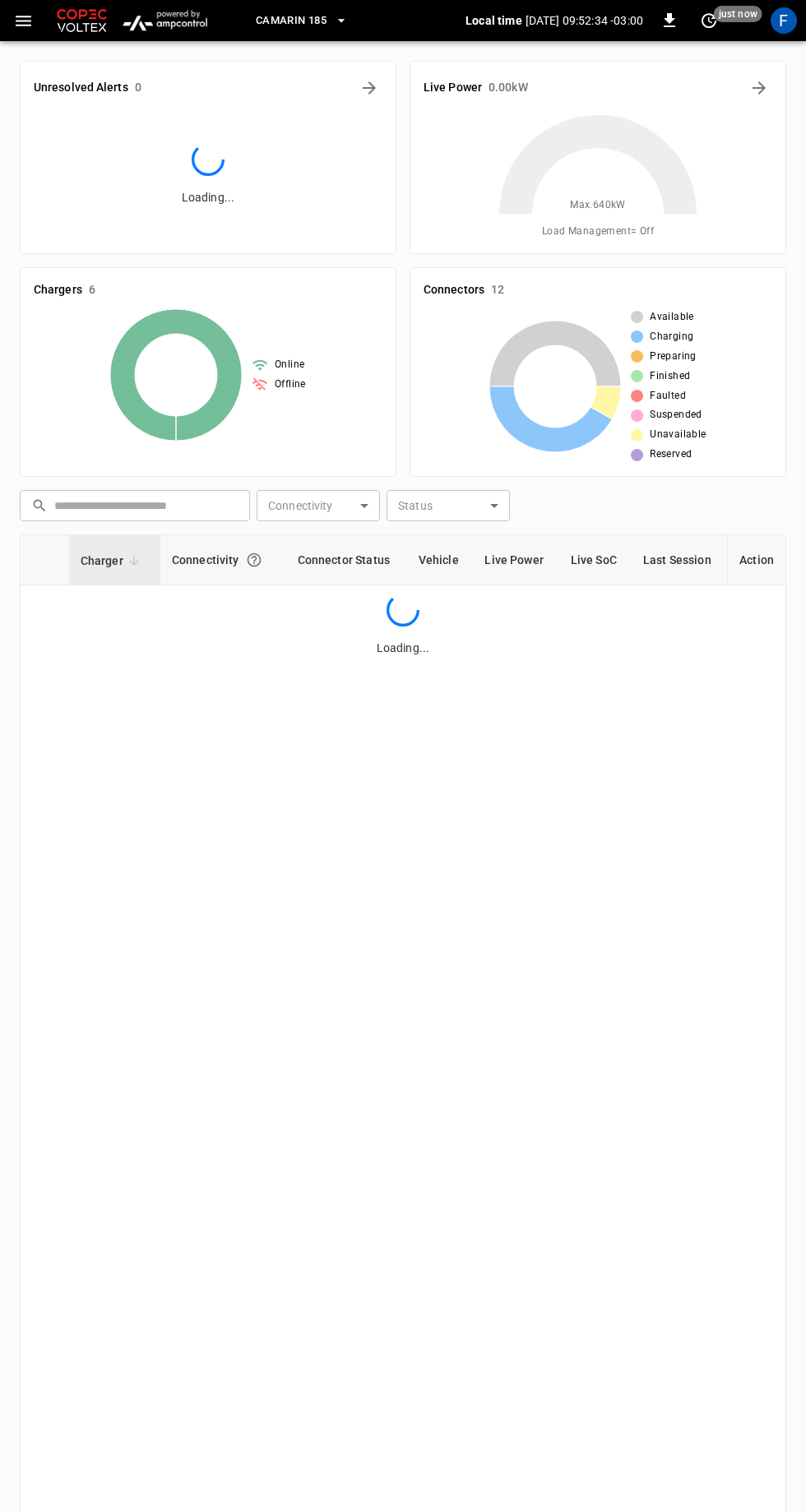
click at [324, 24] on span "Camarin 185" at bounding box center [292, 21] width 71 height 19
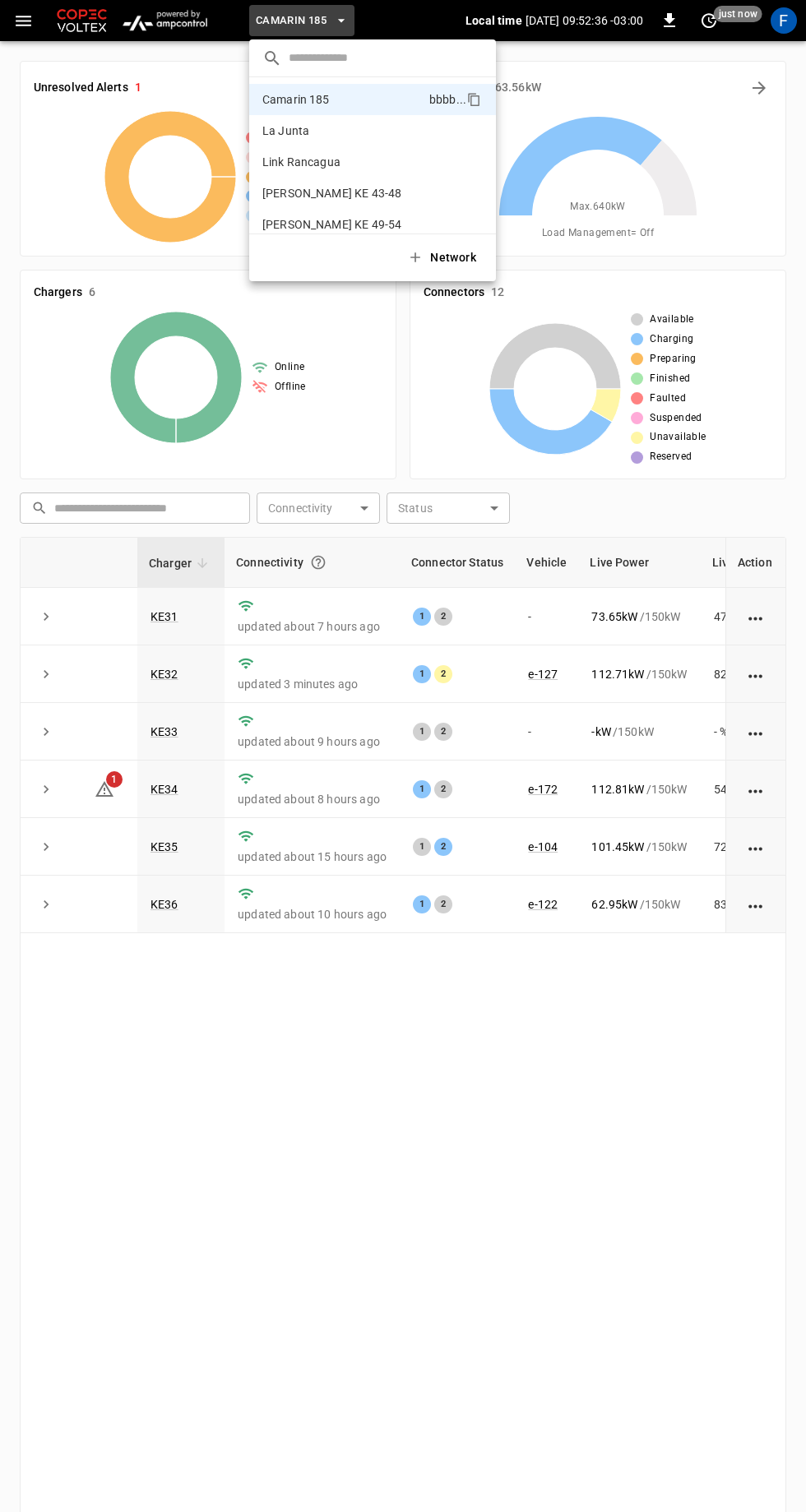
click at [354, 225] on p "[PERSON_NAME] KE 49-54" at bounding box center [343, 224] width 161 height 17
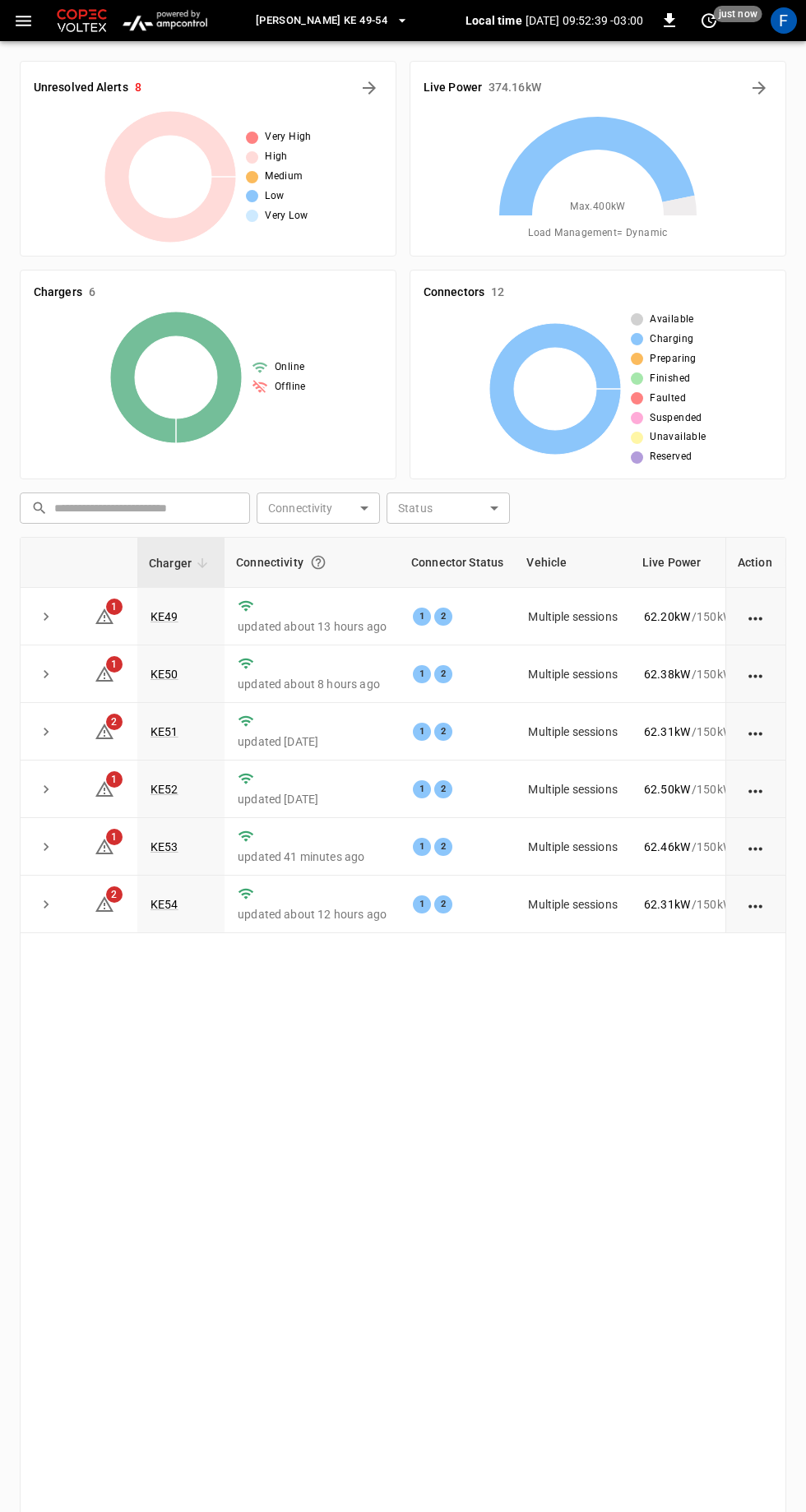
click at [156, 840] on link "KE53" at bounding box center [165, 847] width 28 height 13
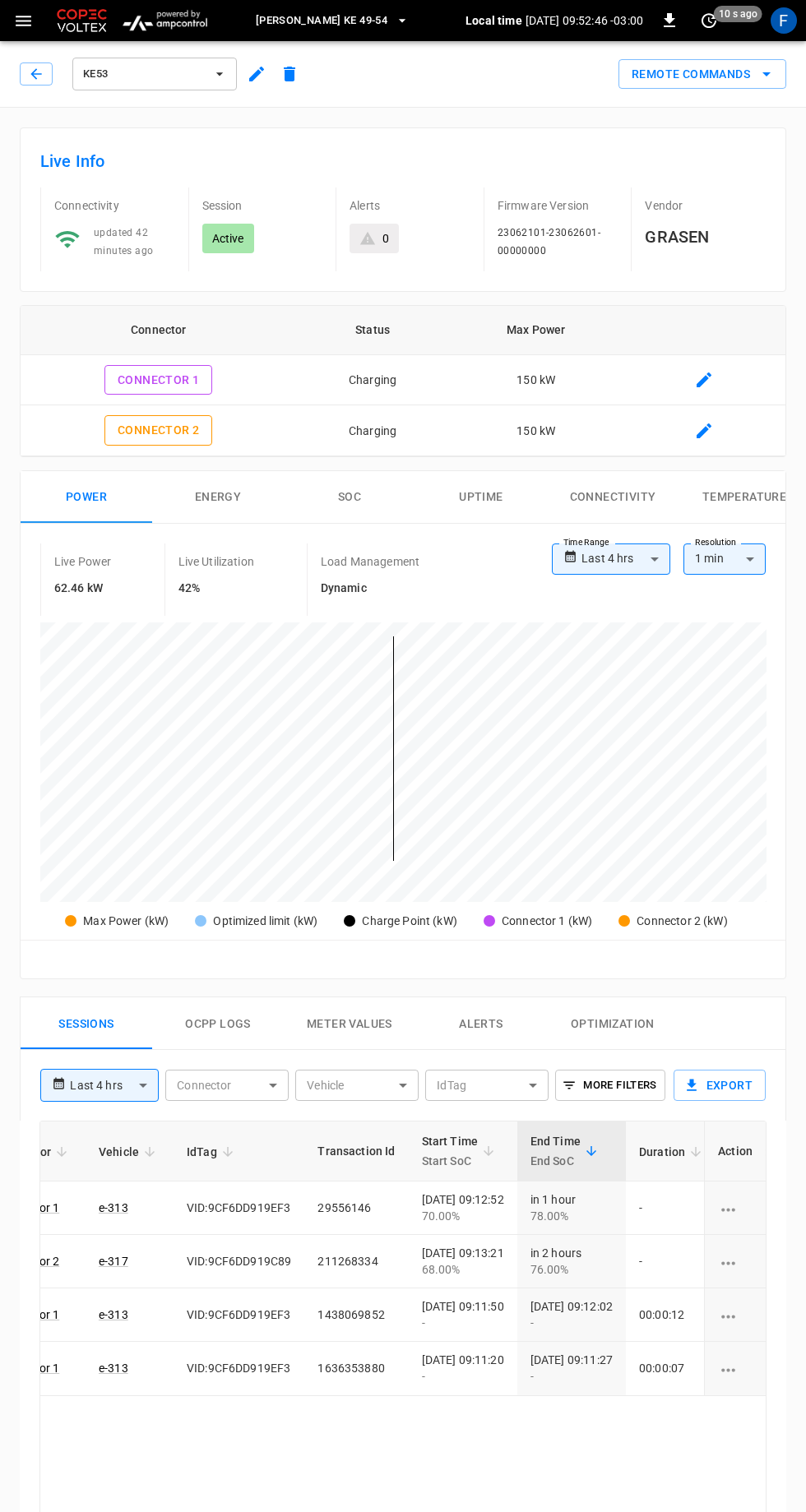
scroll to position [0, 237]
